Goal: Information Seeking & Learning: Learn about a topic

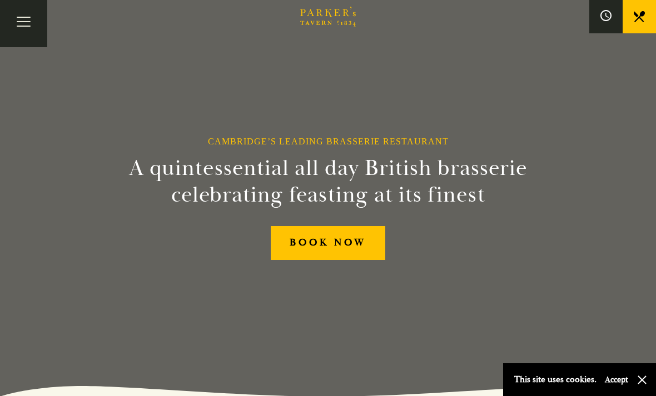
click at [36, 31] on button "Toggle navigation" at bounding box center [23, 23] width 47 height 47
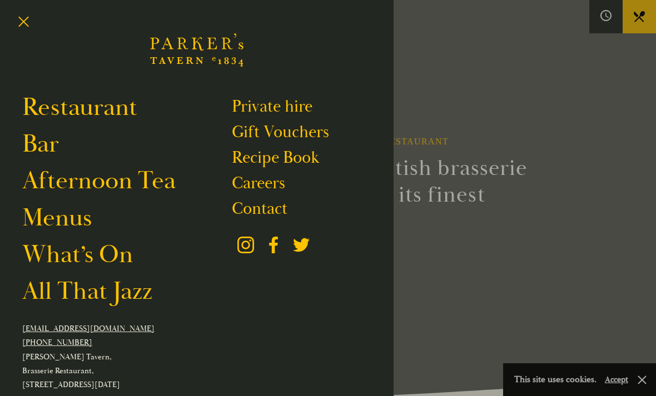
click at [160, 196] on link "Afternoon Tea" at bounding box center [98, 181] width 153 height 31
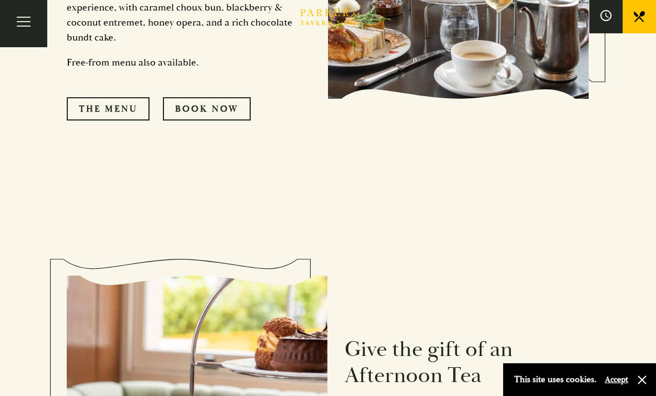
scroll to position [638, 0]
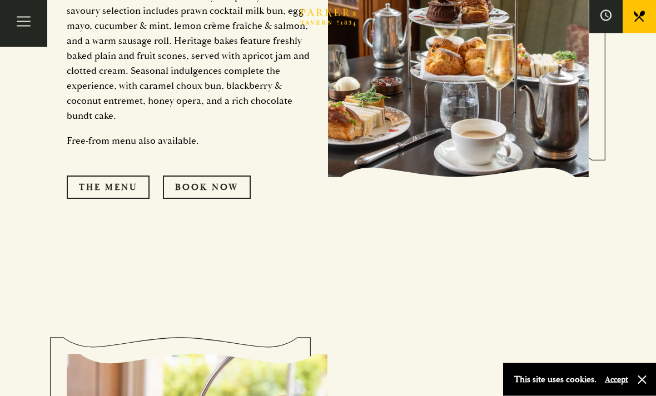
click at [129, 200] on link "The Menu" at bounding box center [108, 187] width 83 height 23
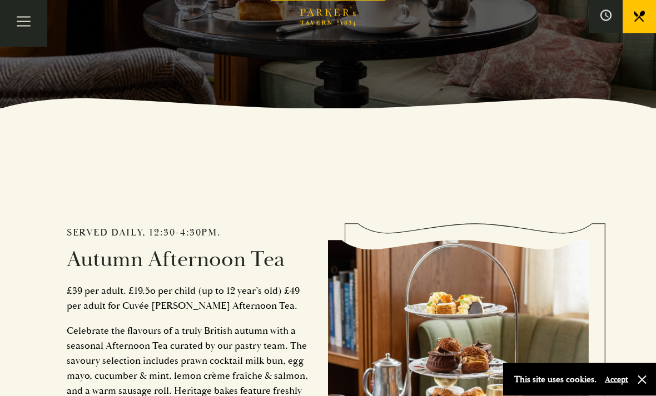
scroll to position [287, 0]
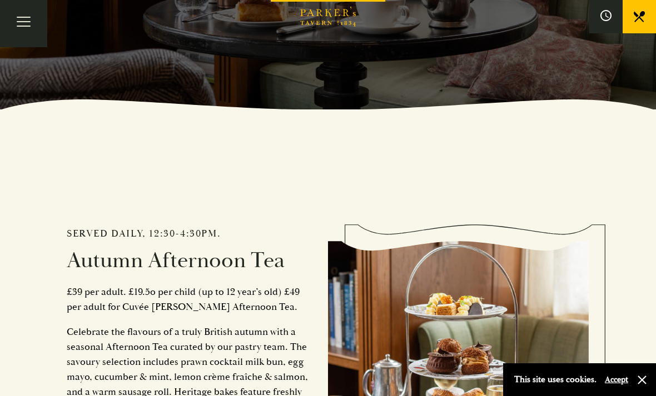
click at [33, 40] on button "Toggle navigation" at bounding box center [23, 23] width 47 height 47
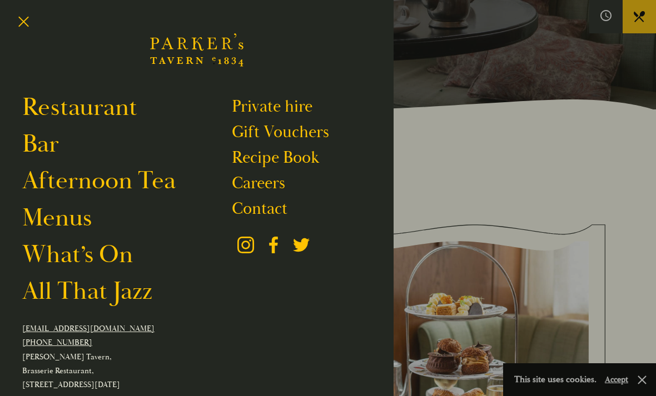
click at [134, 108] on link "Restaurant" at bounding box center [79, 107] width 115 height 31
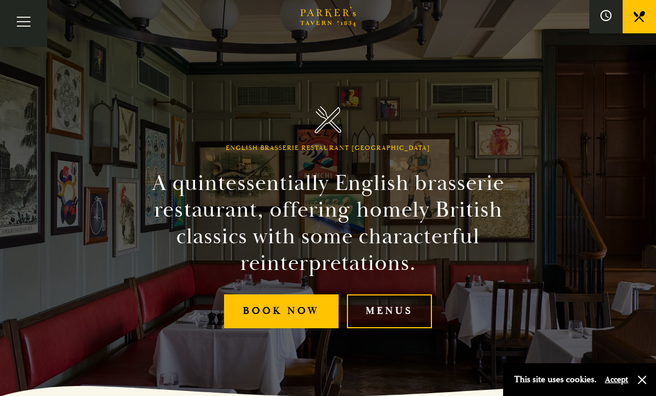
click at [399, 329] on link "Menus" at bounding box center [389, 312] width 85 height 34
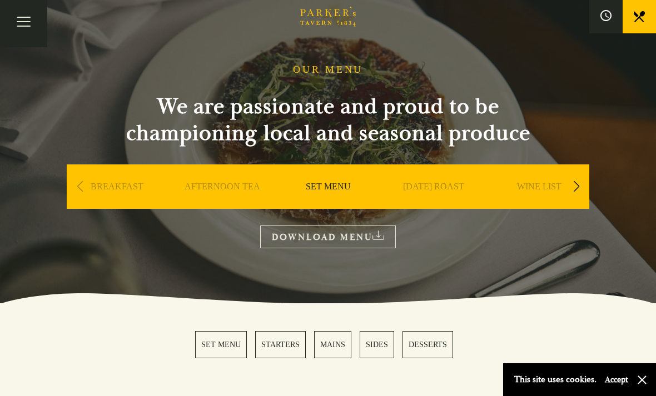
scroll to position [31, 0]
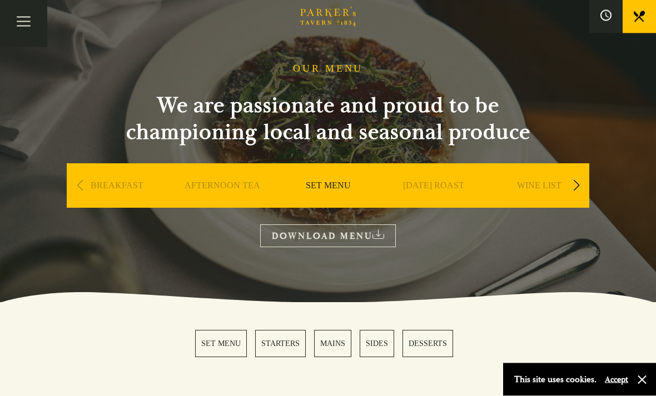
click at [441, 190] on link "[DATE] ROAST" at bounding box center [433, 203] width 61 height 44
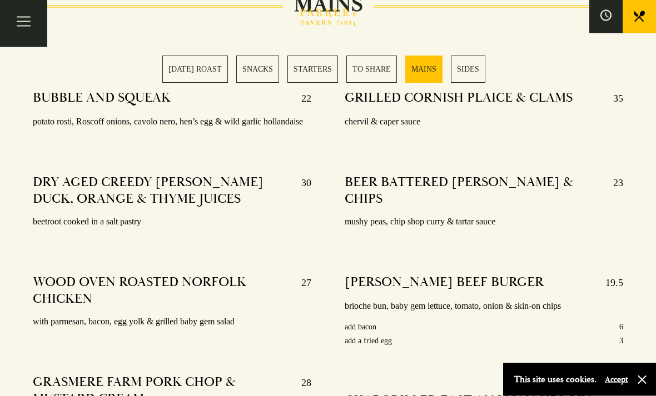
scroll to position [2002, 0]
